Goal: Information Seeking & Learning: Learn about a topic

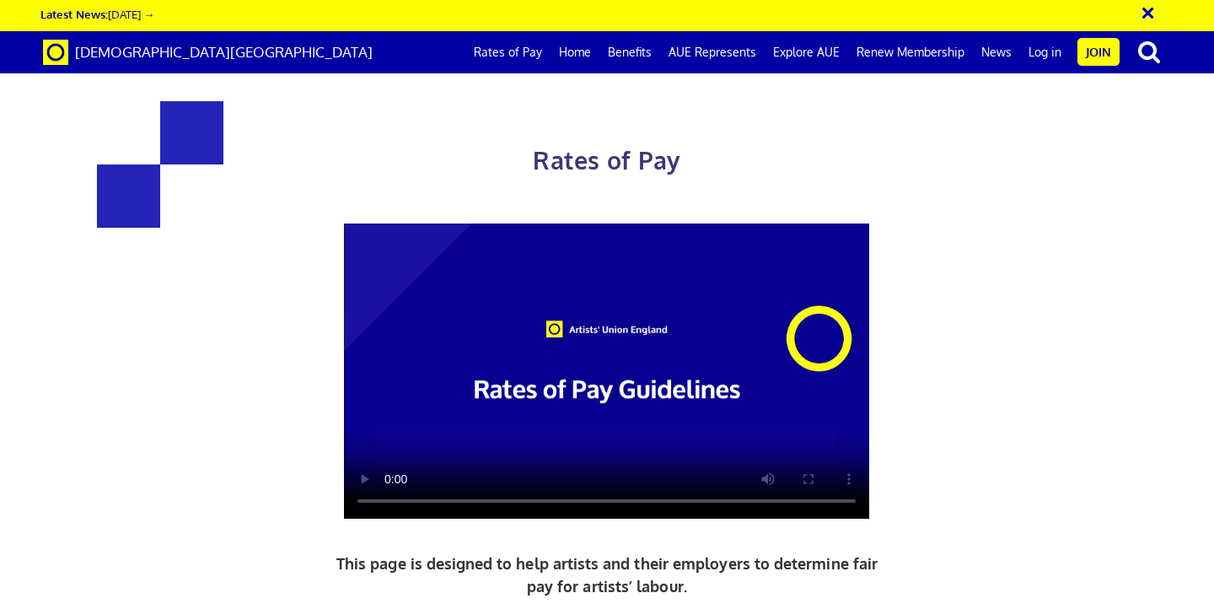
scroll to position [2159, 0]
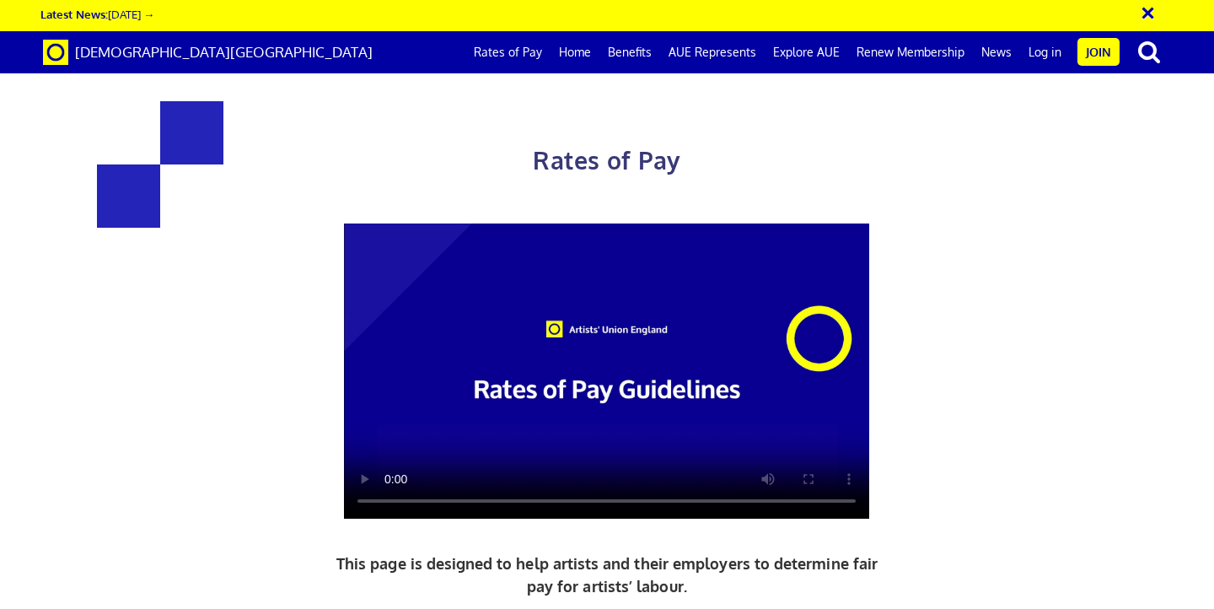
drag, startPoint x: 546, startPoint y: 300, endPoint x: 644, endPoint y: 297, distance: 97.9
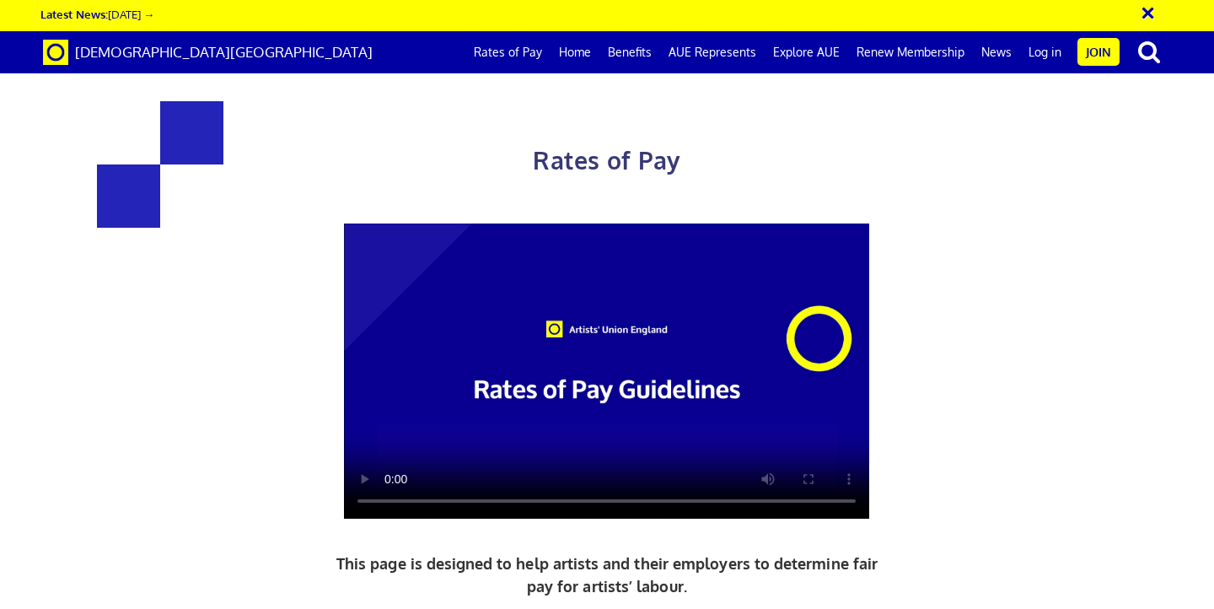
scroll to position [2359, 0]
drag, startPoint x: 497, startPoint y: 167, endPoint x: 846, endPoint y: 175, distance: 349.1
copy p "correspondance, calls, planning, writing statements, proofreading"
